Goal: Find contact information: Find contact information

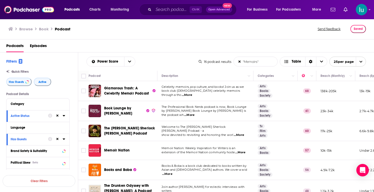
click at [244, 153] on span "...More" at bounding box center [240, 153] width 10 height 4
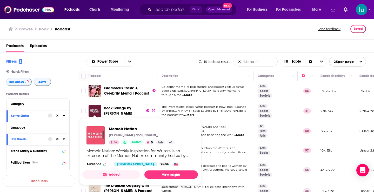
drag, startPoint x: 95, startPoint y: 150, endPoint x: 90, endPoint y: 135, distance: 15.6
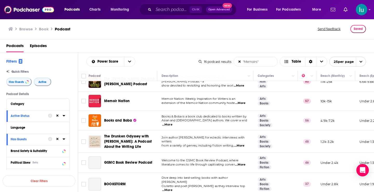
scroll to position [52, 0]
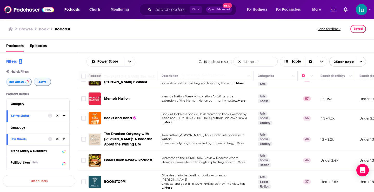
click at [245, 163] on span "...More" at bounding box center [240, 162] width 10 height 4
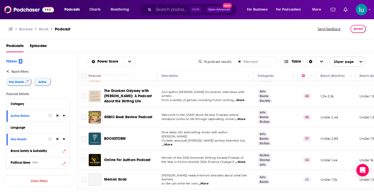
scroll to position [96, 0]
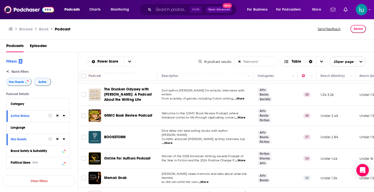
click at [173, 141] on span "...More" at bounding box center [167, 143] width 10 height 4
click at [243, 159] on span "...More" at bounding box center [240, 161] width 10 height 4
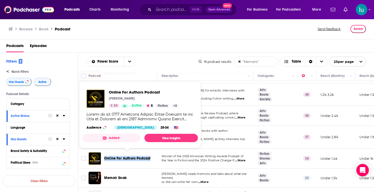
drag, startPoint x: 152, startPoint y: 156, endPoint x: 105, endPoint y: 156, distance: 46.8
click at [105, 156] on div "Online For Authors Podcast" at bounding box center [131, 158] width 54 height 5
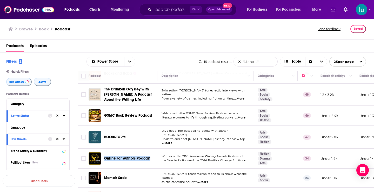
copy span "Online For Authors Podcast"
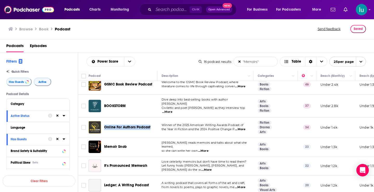
scroll to position [145, 0]
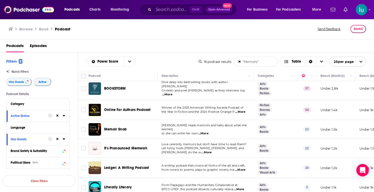
click at [203, 132] on span "...More" at bounding box center [203, 134] width 10 height 4
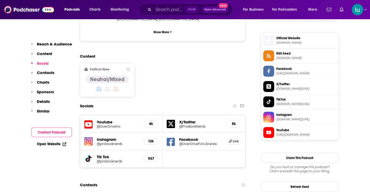
scroll to position [445, 0]
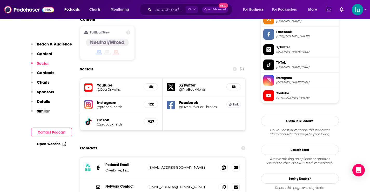
drag, startPoint x: 208, startPoint y: 131, endPoint x: 142, endPoint y: 132, distance: 66.5
click at [0, 0] on div "Podcast Email OverDrive, Inc. bookloungebylibby@overdrive.com bookloungebylibby…" at bounding box center [0, 0] width 0 height 0
copy div "bookloungebylibby@overdrive.com"
drag, startPoint x: 206, startPoint y: 151, endPoint x: 148, endPoint y: 151, distance: 58.5
click at [146, 178] on div "Network Contact gorlando@evergreenpodcasts.com gorlando@evergreenpodcasts.com" at bounding box center [163, 187] width 166 height 18
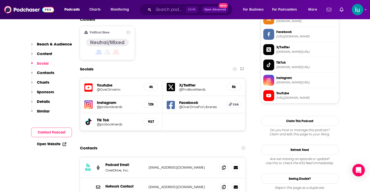
copy div "gorlando@evergreenpodcasts.com"
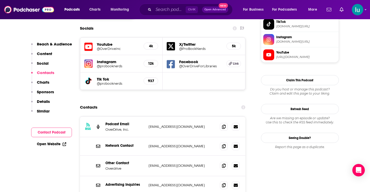
scroll to position [506, 0]
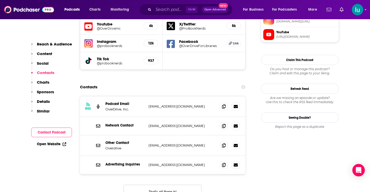
drag, startPoint x: 213, startPoint y: 108, endPoint x: 146, endPoint y: 108, distance: 66.8
click at [146, 135] on div "Other Contact Overdrive professionalbooknerds@overdrive.com professionalbookner…" at bounding box center [163, 145] width 166 height 21
copy div "Overdrive professionalbooknerds@overdrive.com"
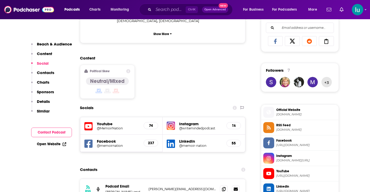
scroll to position [410, 0]
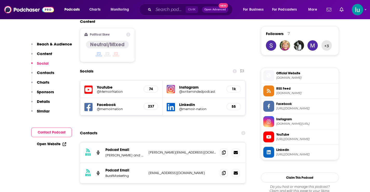
drag, startPoint x: 373, startPoint y: 15, endPoint x: 374, endPoint y: 59, distance: 43.7
drag, startPoint x: 200, startPoint y: 125, endPoint x: 148, endPoint y: 126, distance: 52.0
click at [148, 142] on div "RSS Podcast Email Brooke Warner and Grant Faulkner brooke@warnercoaching.com br…" at bounding box center [163, 152] width 166 height 21
copy p "brooke@warnercoaching.com"
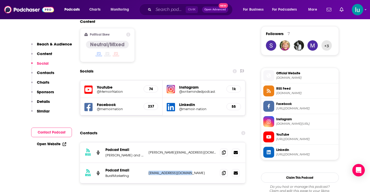
drag, startPoint x: 194, startPoint y: 147, endPoint x: 148, endPoint y: 147, distance: 46.0
click at [148, 163] on div "RSS Podcast Email BurstMarketing rob@burstmarketing.com rob@burstmarketing.com" at bounding box center [163, 173] width 166 height 20
copy p "rob@burstmarketing.com"
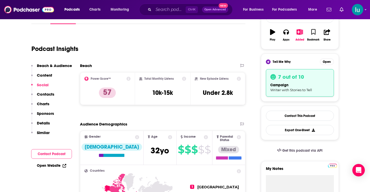
scroll to position [0, 0]
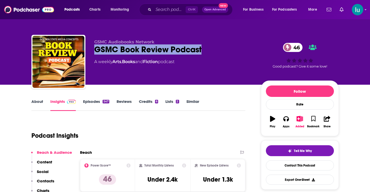
drag, startPoint x: 94, startPoint y: 48, endPoint x: 188, endPoint y: 52, distance: 94.4
click at [202, 48] on div "GSMC Audiobooks Network GSMC Book Review Podcast 46 A weekly Arts , Books and F…" at bounding box center [185, 63] width 308 height 56
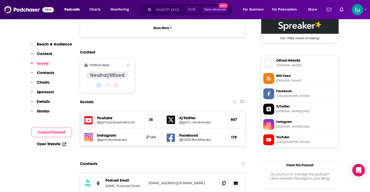
scroll to position [403, 0]
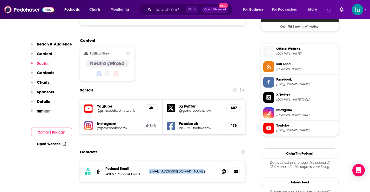
drag, startPoint x: 201, startPoint y: 139, endPoint x: 146, endPoint y: 142, distance: 55.2
click at [146, 161] on div "RSS Podcast Email GSMC Podcast Email marketing@goldenstatemc.com marketing@gold…" at bounding box center [163, 171] width 166 height 20
copy div "marketing@goldenstatemc.com"
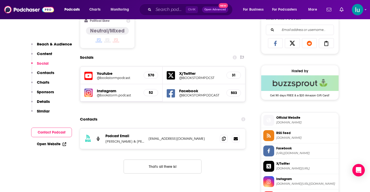
scroll to position [338, 0]
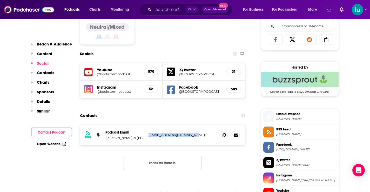
drag, startPoint x: 194, startPoint y: 135, endPoint x: 147, endPoint y: 134, distance: 47.6
click at [147, 134] on div "RSS Podcast Email Christen Civiletto & Julia Rose julianoellerose@gmail.com jul…" at bounding box center [163, 135] width 166 height 20
copy p "julianoellerose@gmail.com"
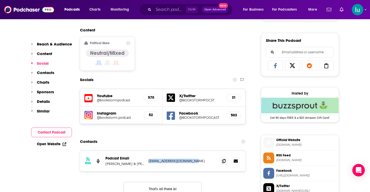
scroll to position [316, 0]
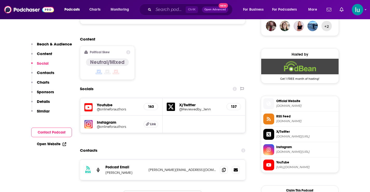
scroll to position [397, 0]
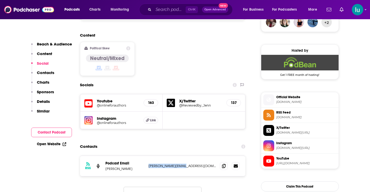
drag, startPoint x: 185, startPoint y: 140, endPoint x: 147, endPoint y: 140, distance: 38.0
click at [147, 156] on div "RSS Podcast Email Teri M Brown teri@terimbrown.com teri@terimbrown.com" at bounding box center [163, 166] width 166 height 20
copy p "teri@terimbrown.com"
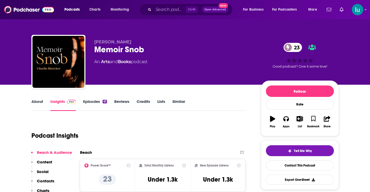
click at [94, 100] on link "Episodes 61" at bounding box center [95, 105] width 24 height 12
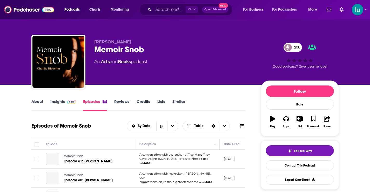
scroll to position [98, 0]
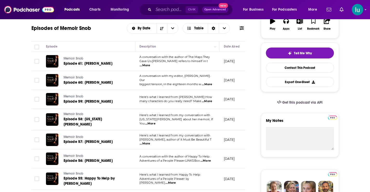
click at [156, 122] on span "...More" at bounding box center [150, 124] width 10 height 4
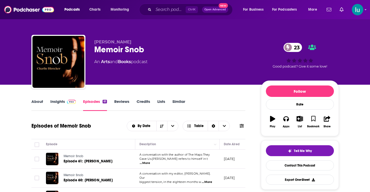
click at [37, 99] on link "About" at bounding box center [37, 105] width 12 height 12
